Goal: Information Seeking & Learning: Compare options

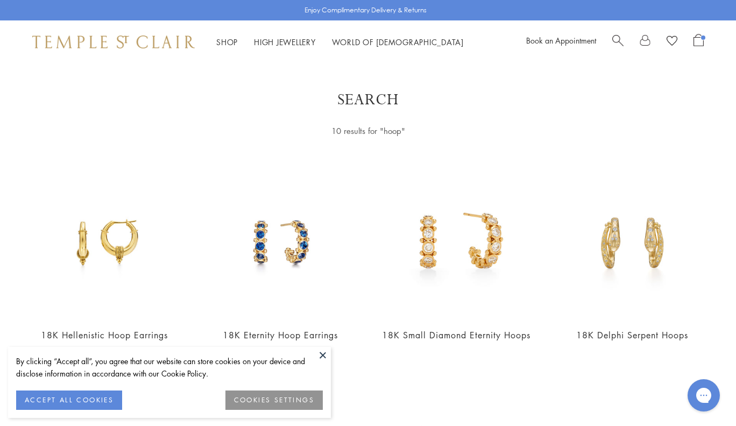
click at [620, 35] on span "Search" at bounding box center [617, 39] width 11 height 11
paste input "**********"
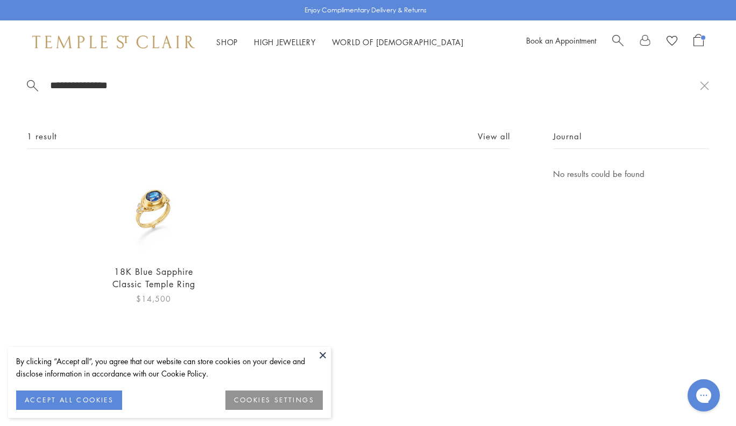
type input "**********"
click at [154, 231] on img at bounding box center [154, 211] width 88 height 88
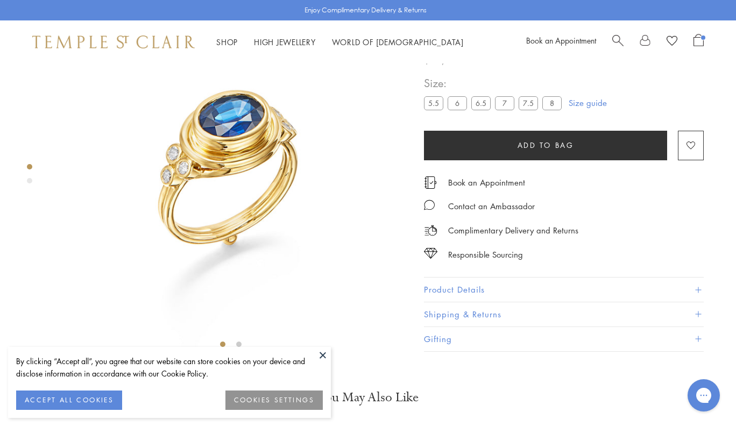
click at [446, 67] on span "$14,500" at bounding box center [443, 60] width 39 height 14
copy div "$14,500 The 18K Classic Temple Ring is the treasure that goes with everything. …"
click at [459, 67] on span "$14,500" at bounding box center [443, 60] width 39 height 14
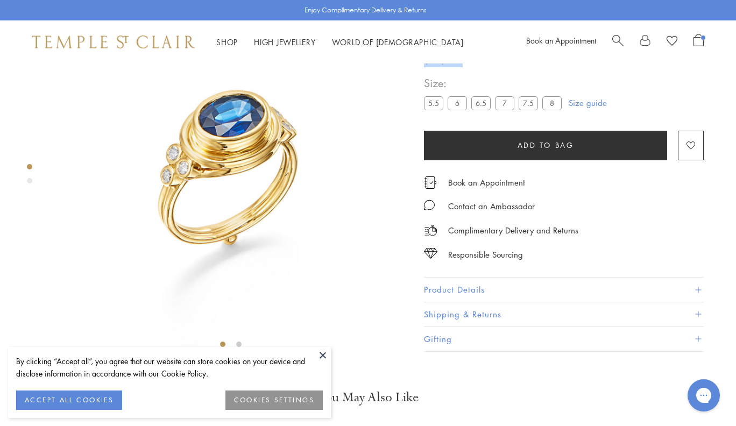
drag, startPoint x: 465, startPoint y: 127, endPoint x: 425, endPoint y: 129, distance: 39.8
click at [425, 67] on div "$14,500" at bounding box center [564, 57] width 280 height 19
copy span "$14,500"
click at [618, 37] on span "Search" at bounding box center [617, 39] width 11 height 11
paste input "**********"
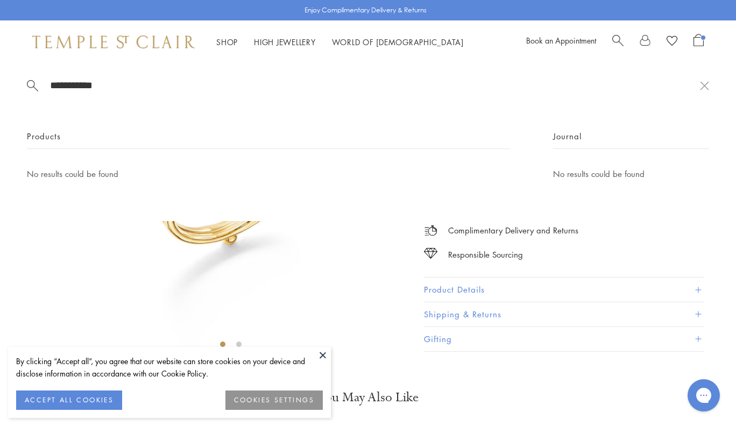
click at [190, 94] on div "**********" at bounding box center [368, 142] width 736 height 158
click at [143, 90] on input "**********" at bounding box center [374, 85] width 651 height 12
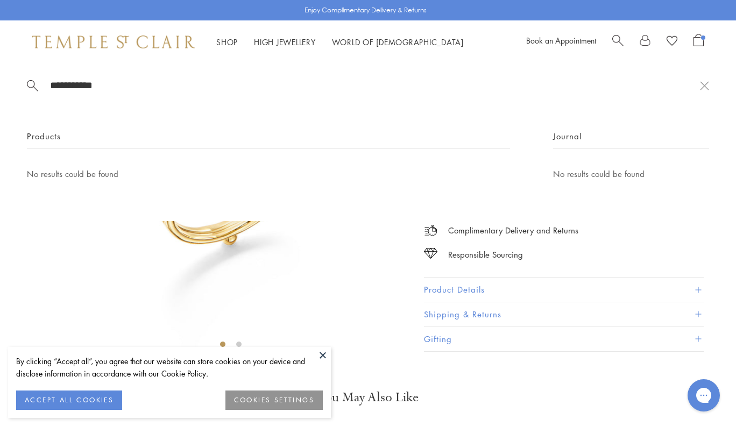
paste input "***"
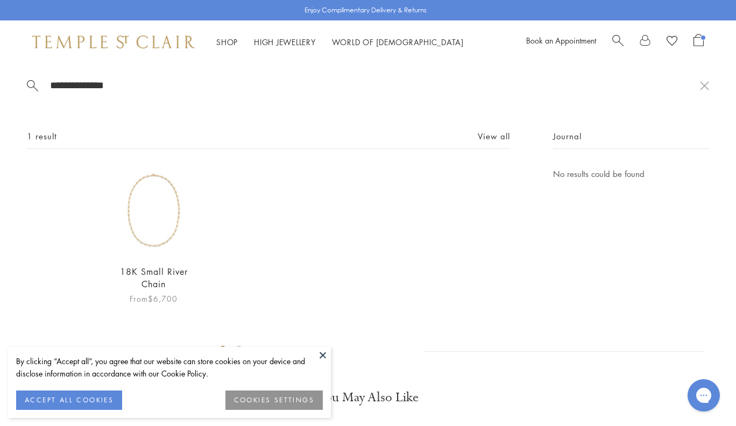
type input "**********"
click at [135, 218] on img at bounding box center [154, 211] width 88 height 88
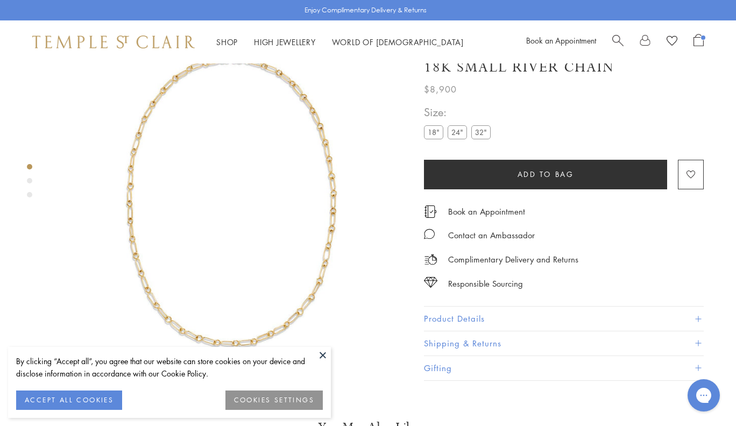
scroll to position [23, 0]
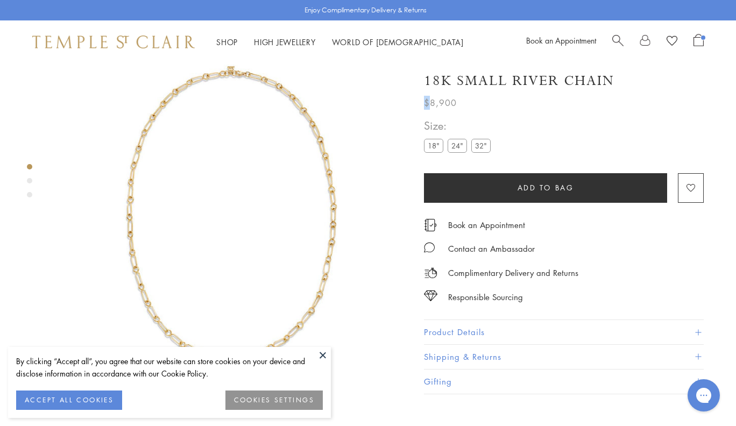
click at [432, 101] on span "$8,900" at bounding box center [440, 103] width 33 height 14
click at [442, 108] on span "$8,900" at bounding box center [440, 103] width 33 height 14
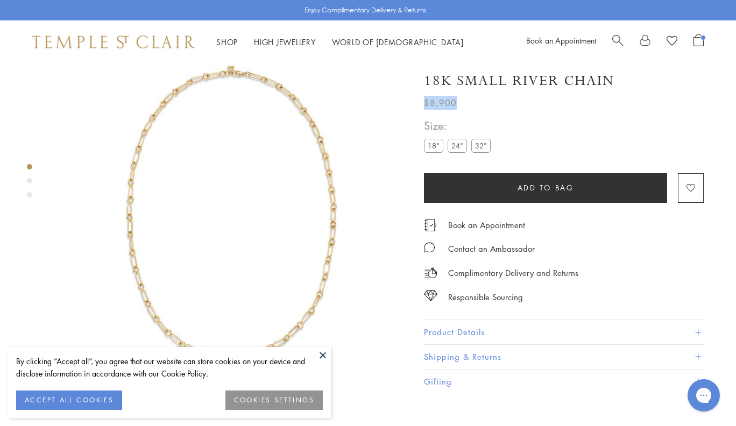
copy div "$8,900 Cascades of expertly crafted, golden links give the 18K Small River Chai…"
click at [463, 109] on div "$8,900" at bounding box center [564, 99] width 280 height 19
click at [458, 106] on div "$8,900" at bounding box center [564, 99] width 280 height 19
drag, startPoint x: 454, startPoint y: 106, endPoint x: 444, endPoint y: 105, distance: 10.3
click at [442, 105] on span "$8,900" at bounding box center [440, 103] width 33 height 14
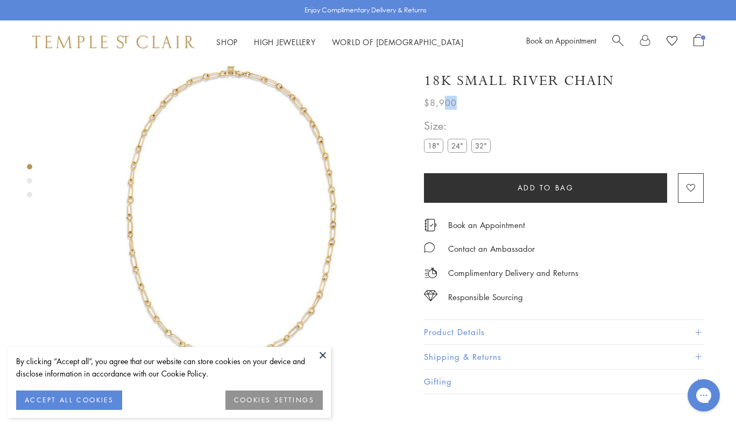
click at [444, 105] on span "$8,900" at bounding box center [440, 103] width 33 height 14
click at [458, 105] on div "$8,900" at bounding box center [564, 99] width 280 height 19
click at [461, 110] on div "$8,900" at bounding box center [564, 99] width 280 height 19
drag, startPoint x: 475, startPoint y: 144, endPoint x: 487, endPoint y: 139, distance: 13.1
click at [475, 144] on li "32"" at bounding box center [480, 145] width 19 height 13
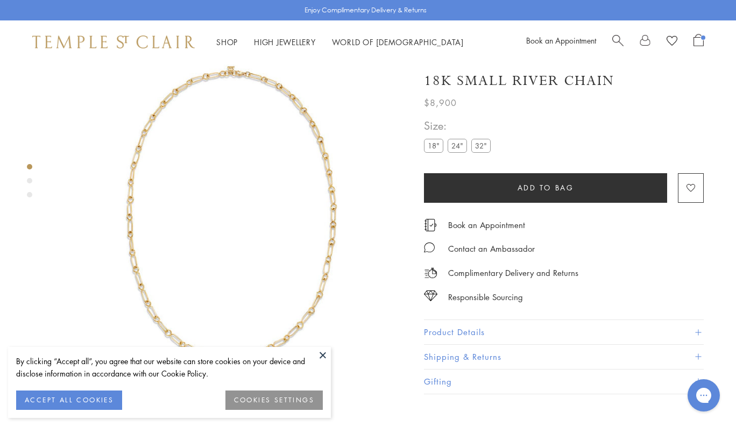
click at [522, 202] on button "Add to bag" at bounding box center [545, 188] width 243 height 30
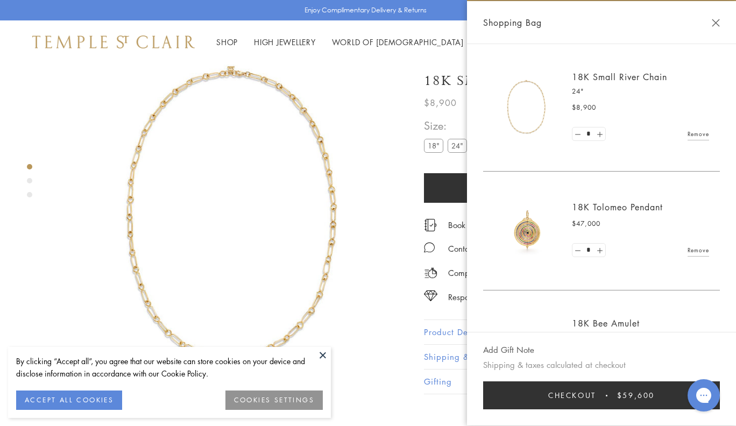
click at [439, 108] on span "$8,900" at bounding box center [440, 103] width 33 height 14
drag, startPoint x: 600, startPoint y: 104, endPoint x: 567, endPoint y: 103, distance: 33.4
click at [567, 103] on div "18K Small River Chain 24" $8,900 * Remove" at bounding box center [634, 107] width 151 height 73
copy span "$8,900"
click at [384, 55] on div "Shop Shop Categories Amulets Pendants & Charms Lockets Chains & Leather Cords E…" at bounding box center [368, 41] width 736 height 43
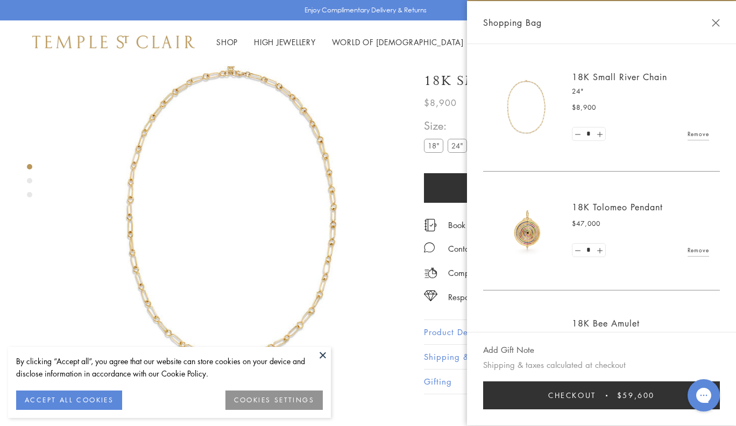
click at [722, 18] on div "Shopping Bag" at bounding box center [601, 22] width 269 height 43
click at [717, 24] on button "Close Shopping Bag" at bounding box center [716, 23] width 8 height 8
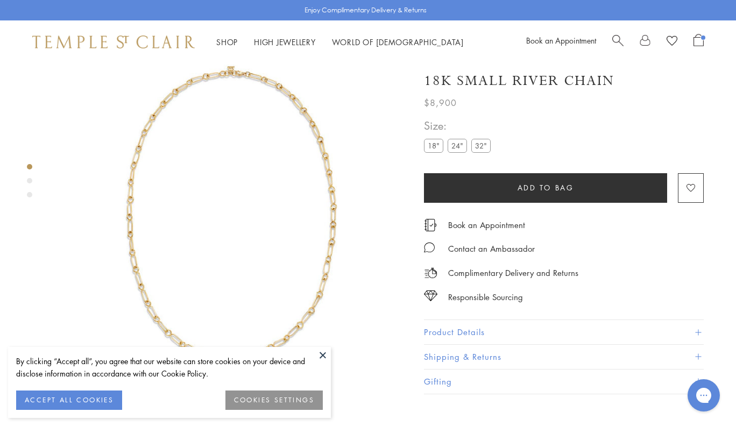
click at [628, 40] on div at bounding box center [657, 42] width 91 height 16
click at [616, 40] on span "Search" at bounding box center [617, 39] width 11 height 11
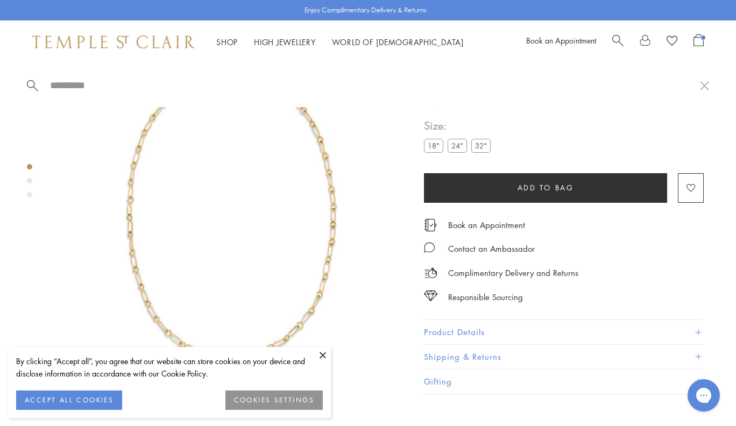
paste input "**********"
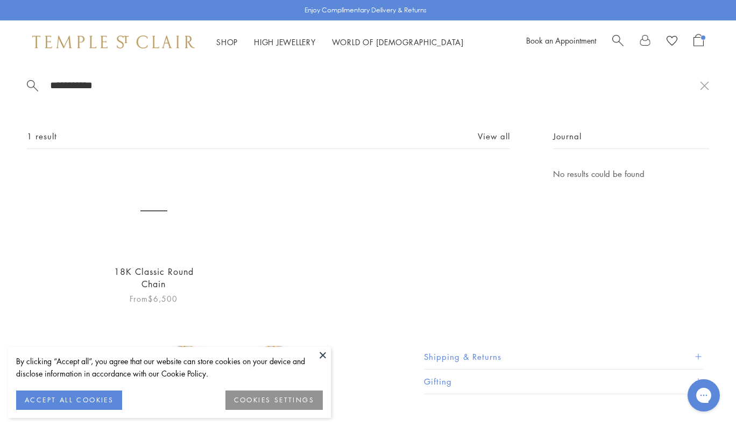
type input "**********"
click at [142, 208] on img at bounding box center [153, 210] width 97 height 97
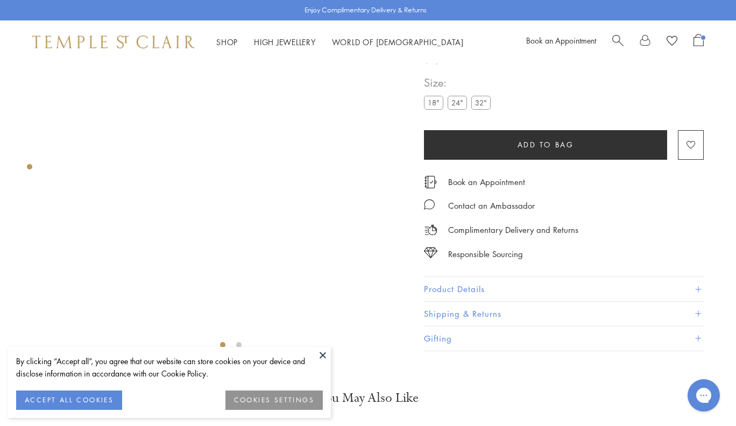
scroll to position [64, 0]
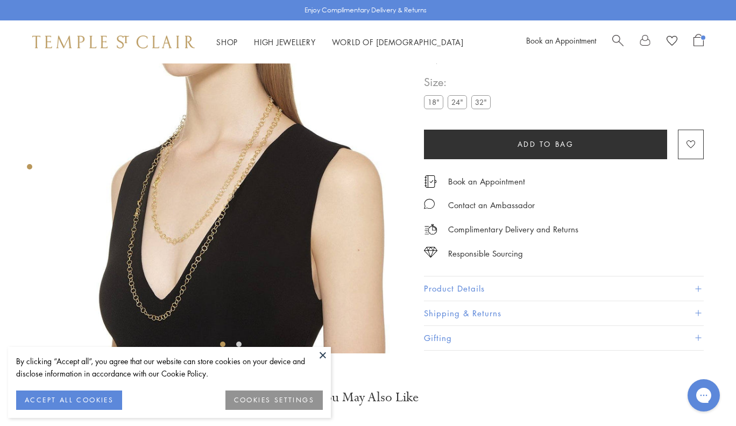
click at [449, 66] on span "$8,500" at bounding box center [440, 59] width 33 height 14
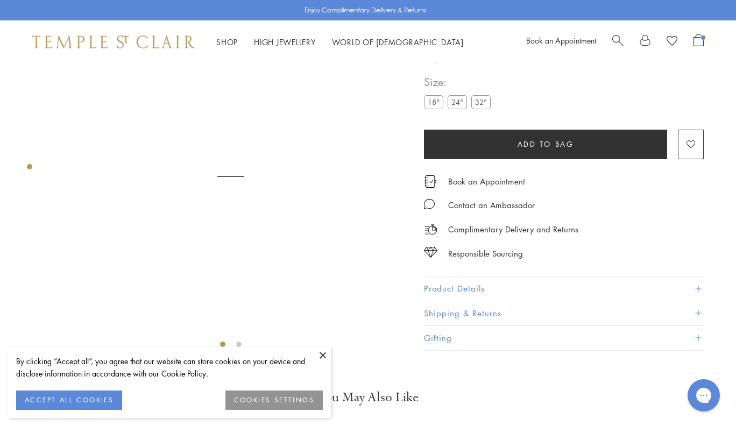
click at [449, 66] on span "$8,500" at bounding box center [440, 59] width 33 height 14
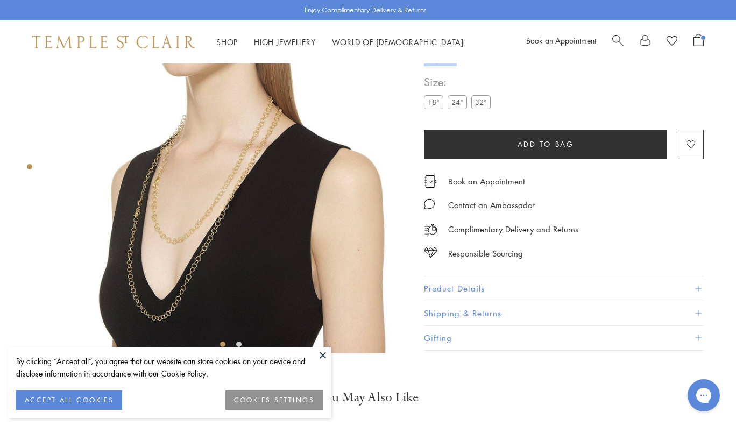
click at [458, 66] on div "$8,500" at bounding box center [564, 56] width 280 height 19
drag, startPoint x: 454, startPoint y: 109, endPoint x: 424, endPoint y: 110, distance: 30.2
click at [424, 66] on span "$8,500" at bounding box center [440, 59] width 33 height 14
copy span "$8,500"
click at [624, 38] on div at bounding box center [657, 42] width 91 height 16
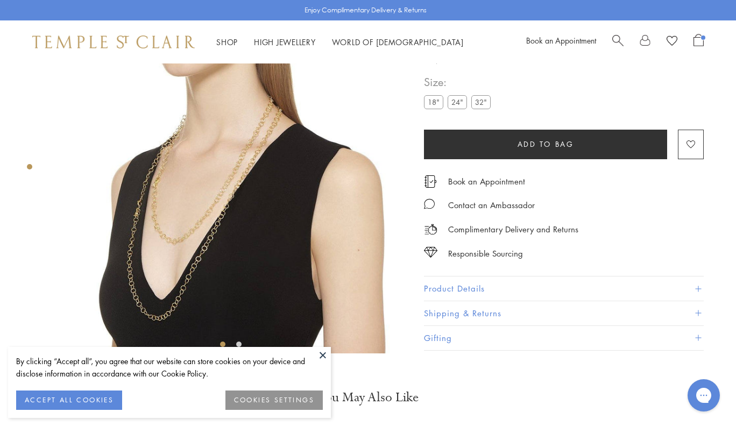
click at [621, 38] on span "Search" at bounding box center [617, 39] width 11 height 11
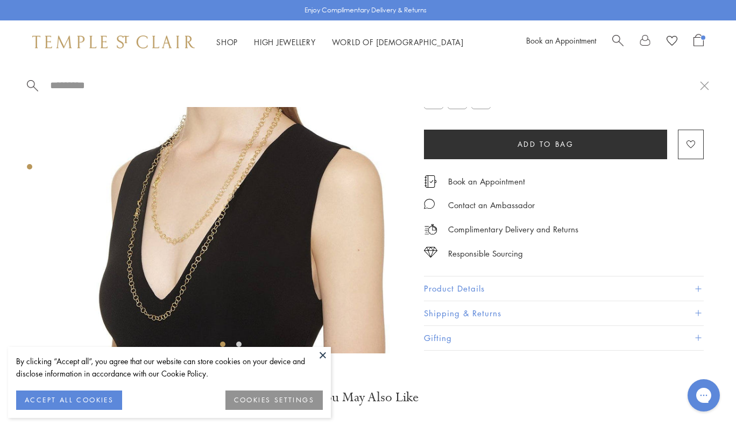
paste input "**********"
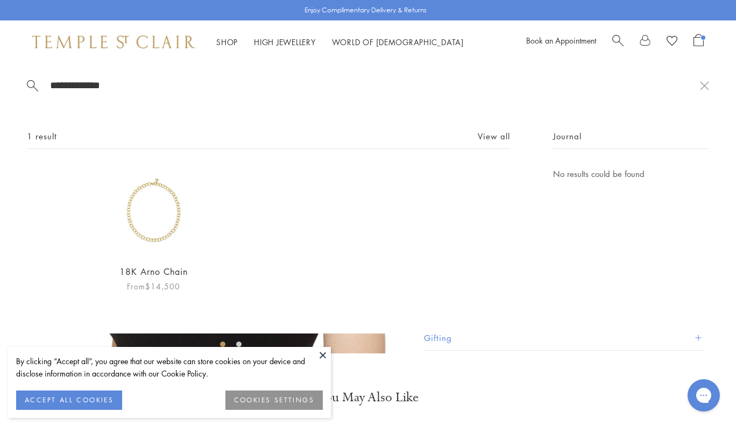
type input "**********"
click at [172, 206] on img at bounding box center [154, 211] width 88 height 88
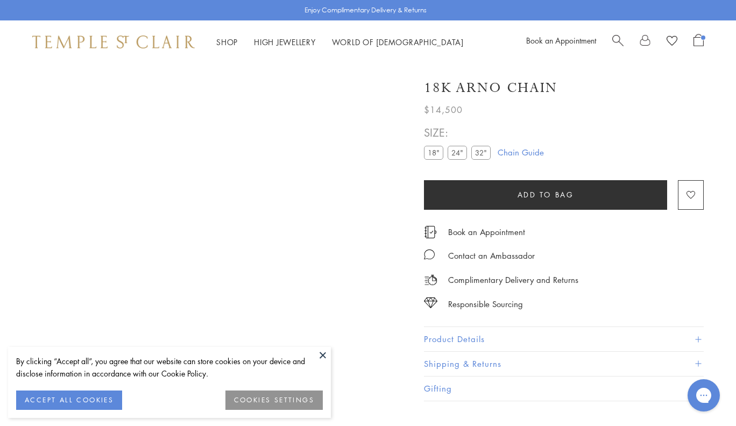
scroll to position [64, 0]
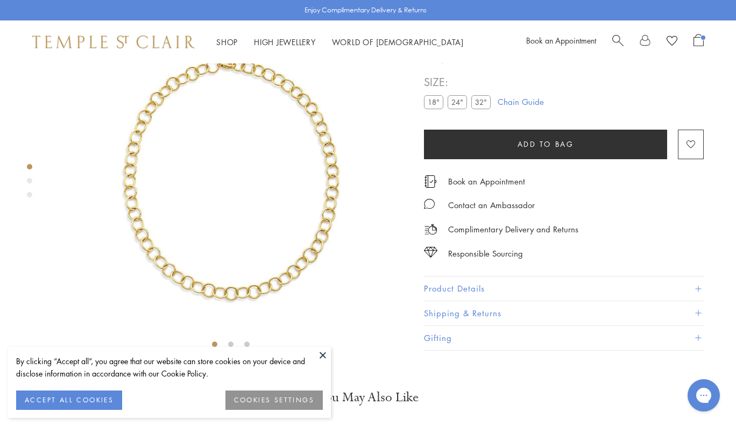
click at [443, 66] on span "$14,500" at bounding box center [443, 59] width 39 height 14
click at [465, 66] on div "$14,500" at bounding box center [564, 56] width 280 height 19
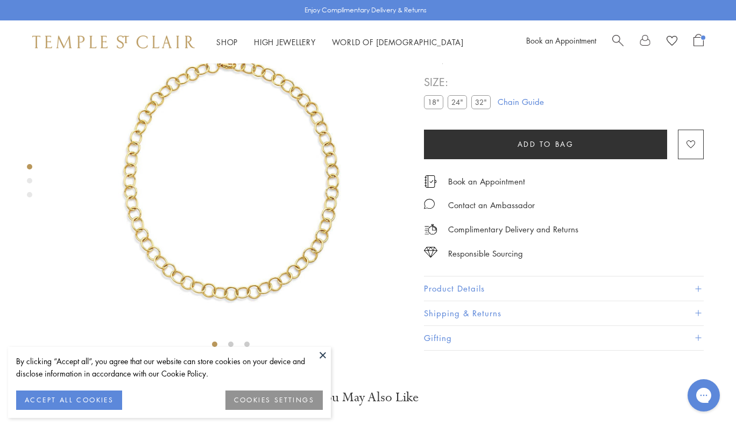
click at [473, 91] on span "SIZE:" at bounding box center [459, 83] width 71 height 18
drag, startPoint x: 461, startPoint y: 108, endPoint x: 426, endPoint y: 112, distance: 34.7
click at [426, 66] on span "$14,500" at bounding box center [443, 59] width 39 height 14
copy span "$14,500"
click at [616, 36] on span "Search" at bounding box center [617, 39] width 11 height 11
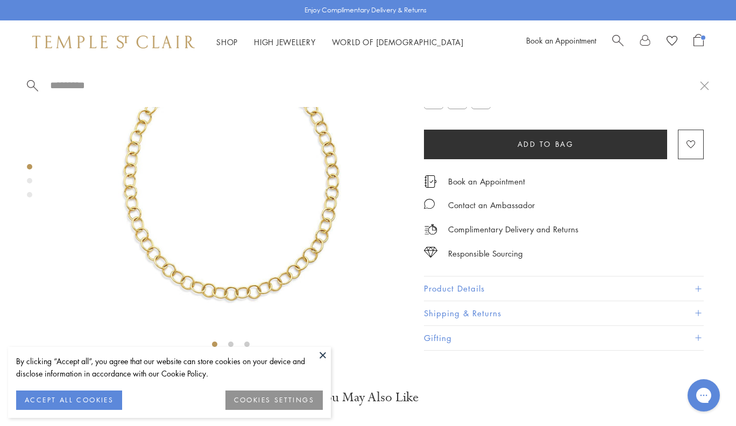
paste input "**********"
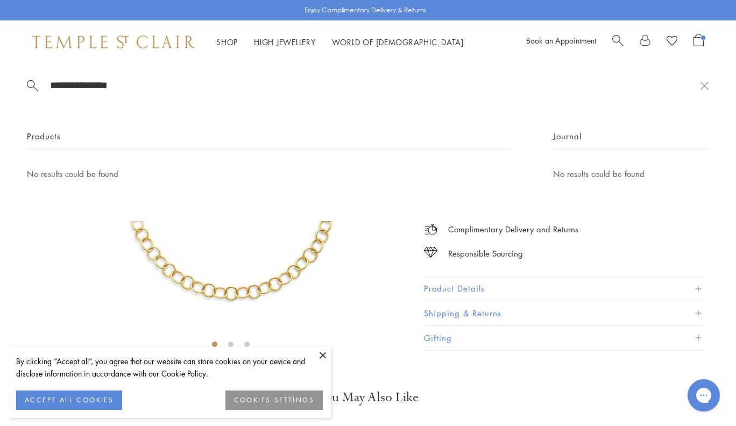
click at [139, 85] on input "**********" at bounding box center [374, 85] width 651 height 12
paste input "search"
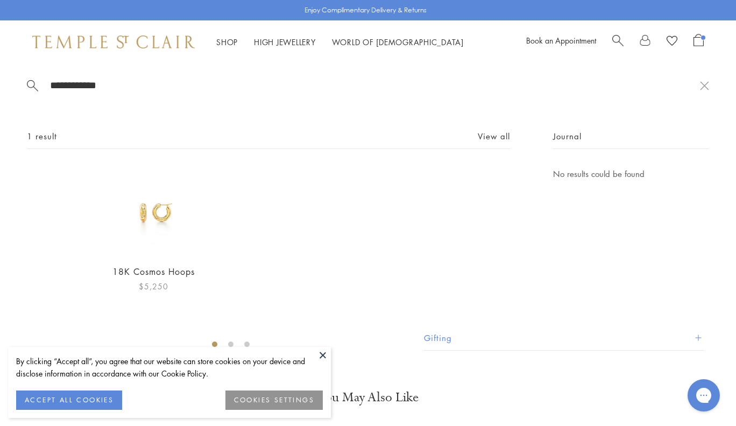
type input "**********"
click at [143, 219] on img at bounding box center [154, 211] width 88 height 88
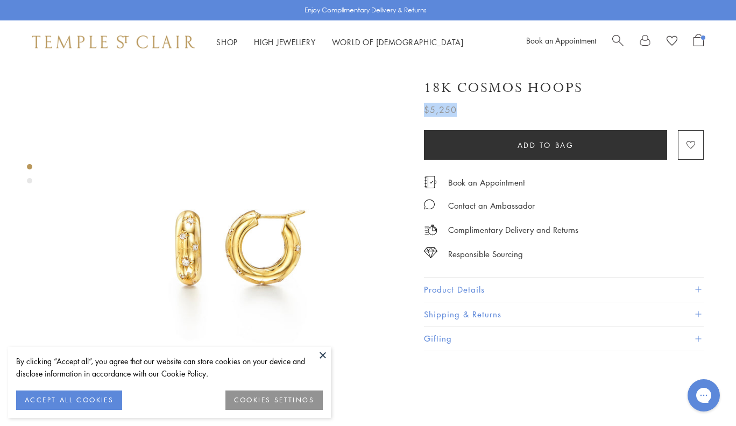
drag, startPoint x: 457, startPoint y: 108, endPoint x: 426, endPoint y: 110, distance: 31.9
click at [426, 110] on div "$5,250" at bounding box center [564, 106] width 280 height 19
copy span "$5,250"
click at [621, 36] on span "Search" at bounding box center [617, 39] width 11 height 11
paste input "**********"
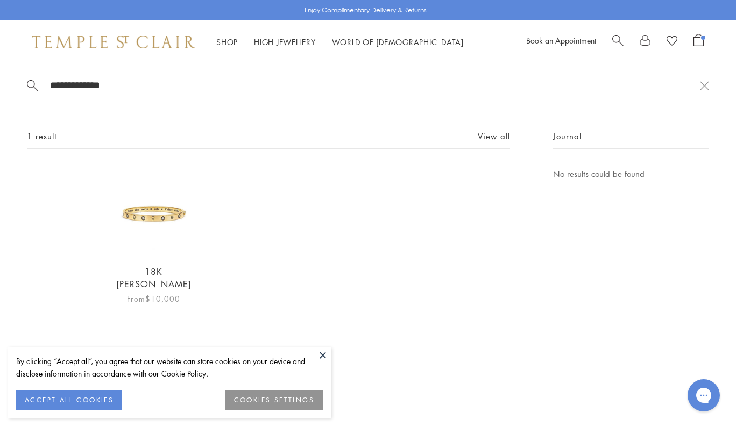
type input "**********"
click at [152, 211] on img at bounding box center [154, 211] width 88 height 88
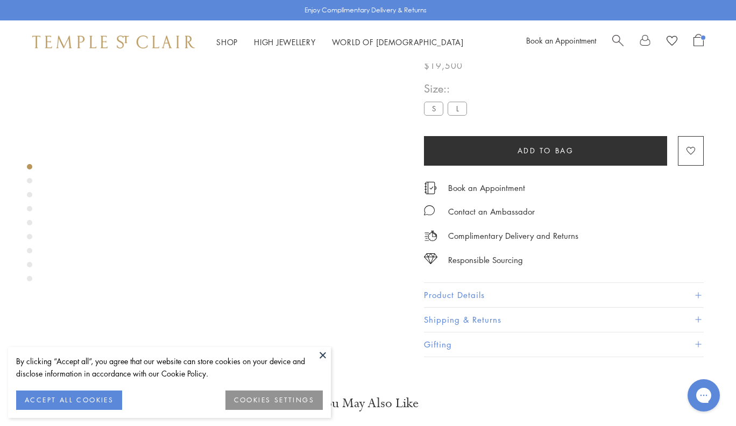
scroll to position [63, 0]
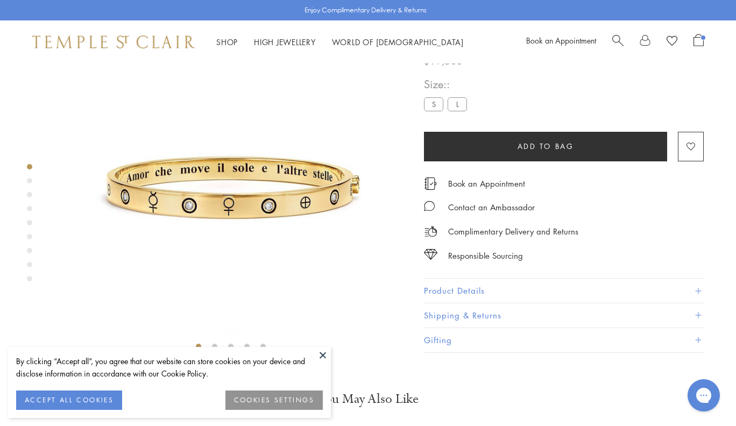
click at [469, 303] on button "Product Details" at bounding box center [564, 291] width 280 height 24
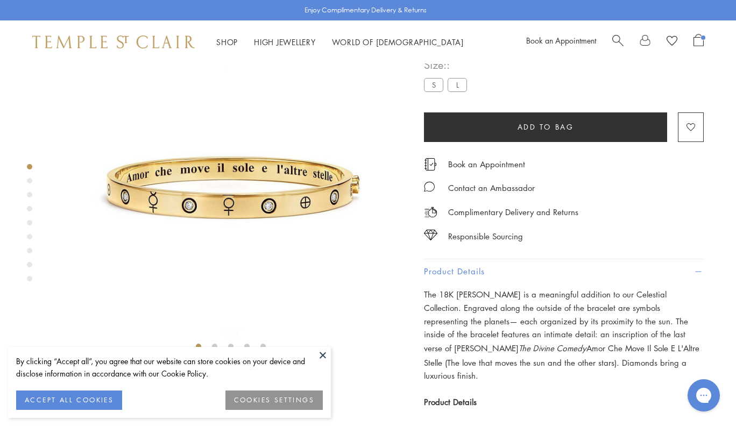
click at [437, 49] on span "$19,500" at bounding box center [443, 42] width 39 height 14
click at [467, 49] on div "$19,500" at bounding box center [564, 39] width 280 height 19
click at [471, 105] on div "**********" at bounding box center [564, 80] width 280 height 49
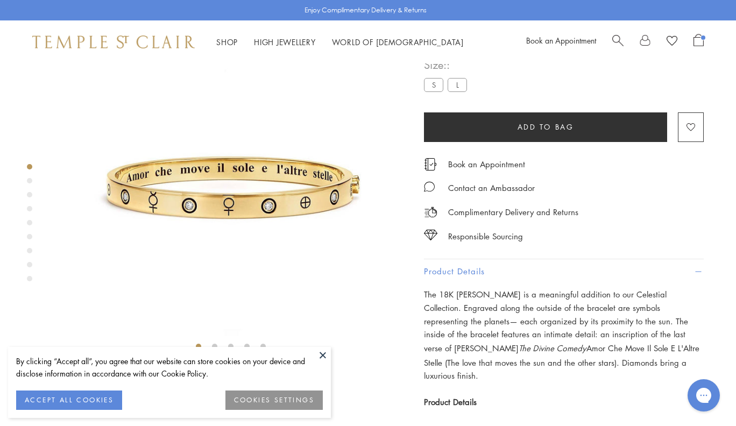
drag, startPoint x: 462, startPoint y: 108, endPoint x: 425, endPoint y: 111, distance: 36.7
click at [425, 49] on span "$19,500" at bounding box center [443, 42] width 39 height 14
copy span "$19,500"
click at [618, 36] on span "Search" at bounding box center [617, 39] width 11 height 11
paste input "**********"
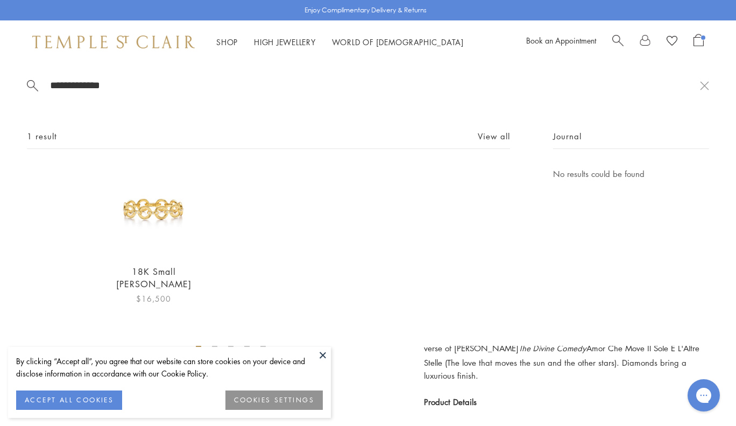
type input "**********"
click at [170, 225] on img at bounding box center [154, 211] width 88 height 88
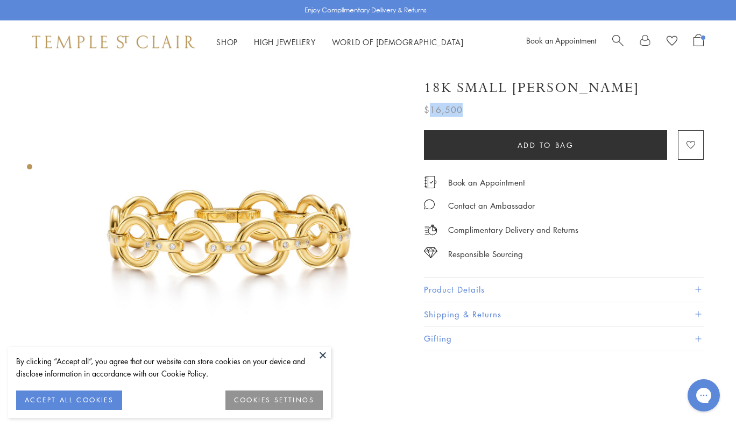
drag, startPoint x: 469, startPoint y: 105, endPoint x: 429, endPoint y: 105, distance: 40.4
click at [428, 105] on div "$16,500" at bounding box center [564, 106] width 280 height 19
click at [429, 105] on span "$16,500" at bounding box center [443, 110] width 39 height 14
drag, startPoint x: 425, startPoint y: 107, endPoint x: 497, endPoint y: 108, distance: 72.1
click at [497, 108] on div "$16,500" at bounding box center [564, 106] width 280 height 19
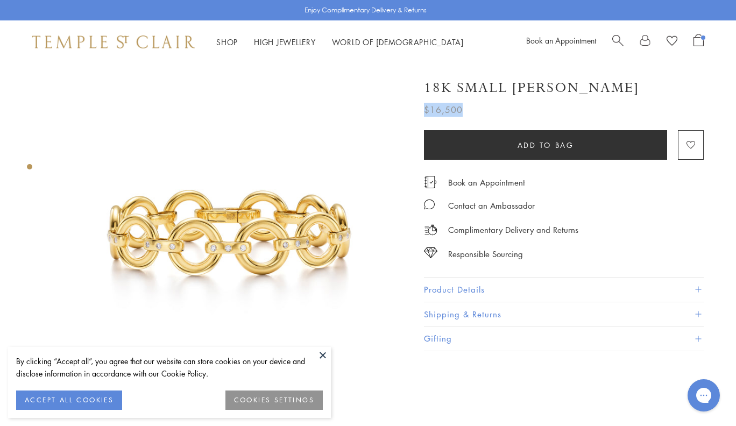
copy span "$16,500"
click at [448, 272] on div "18K Small Jean d'Arc Bracelet $16,500 Inspired by the intricate chainmail Jean …" at bounding box center [564, 210] width 280 height 284
click at [448, 284] on button "Product Details" at bounding box center [564, 290] width 280 height 24
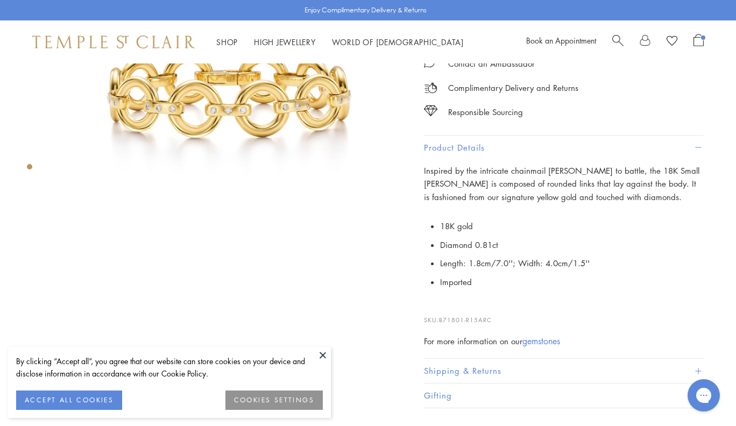
scroll to position [136, 0]
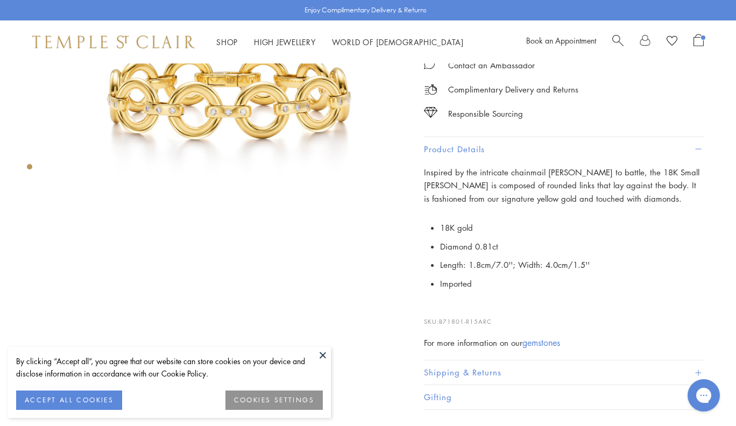
click at [615, 34] on span "Search" at bounding box center [617, 39] width 11 height 11
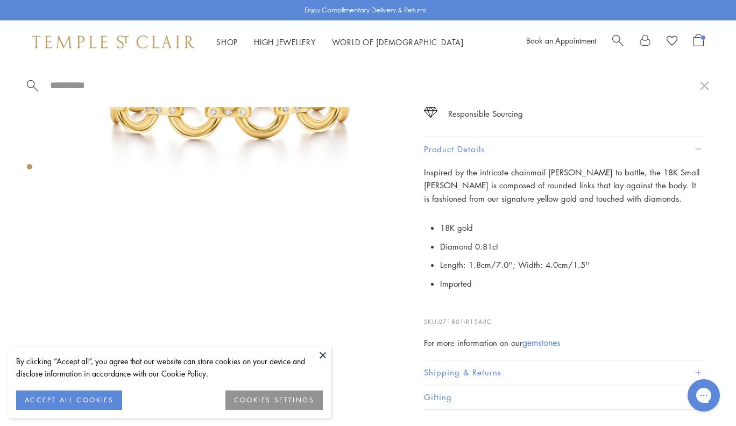
paste input "**********"
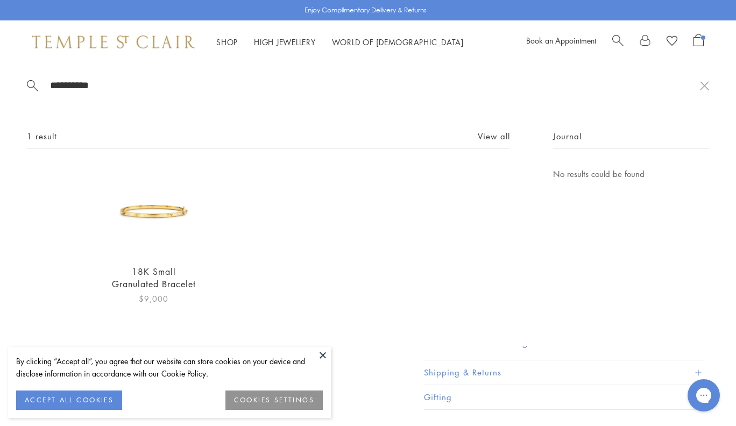
type input "**********"
click at [137, 220] on img at bounding box center [154, 211] width 88 height 88
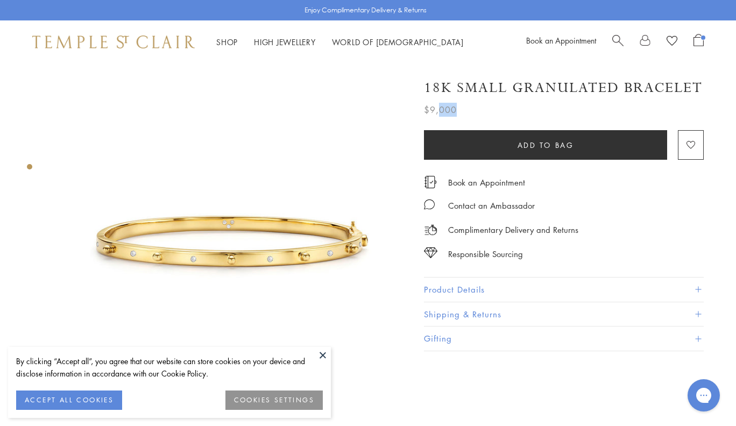
drag, startPoint x: 460, startPoint y: 105, endPoint x: 437, endPoint y: 107, distance: 23.2
click at [439, 107] on div "$9,000" at bounding box center [564, 106] width 280 height 19
click at [434, 107] on span "$9,000" at bounding box center [440, 110] width 33 height 14
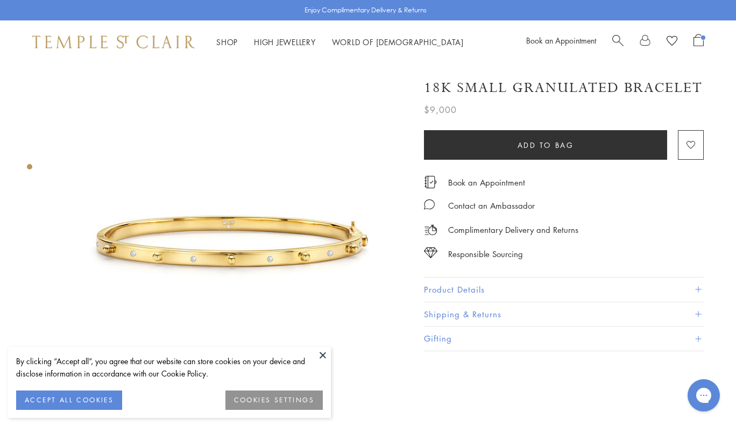
click at [427, 106] on span "$9,000" at bounding box center [440, 110] width 33 height 14
click at [532, 125] on div at bounding box center [564, 122] width 280 height 11
click at [538, 109] on div "$9,000" at bounding box center [564, 106] width 280 height 19
click at [699, 83] on h1 "18K Small Granulated Bracelet" at bounding box center [563, 88] width 279 height 19
click at [683, 83] on h1 "18K Small Granulated Bracelet" at bounding box center [563, 88] width 279 height 19
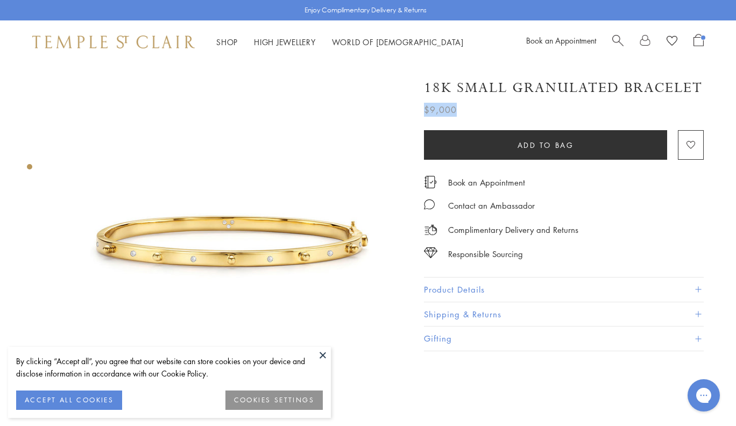
drag, startPoint x: 456, startPoint y: 108, endPoint x: 476, endPoint y: 101, distance: 20.4
click at [473, 101] on div "$9,000" at bounding box center [564, 106] width 280 height 19
